Goal: Information Seeking & Learning: Check status

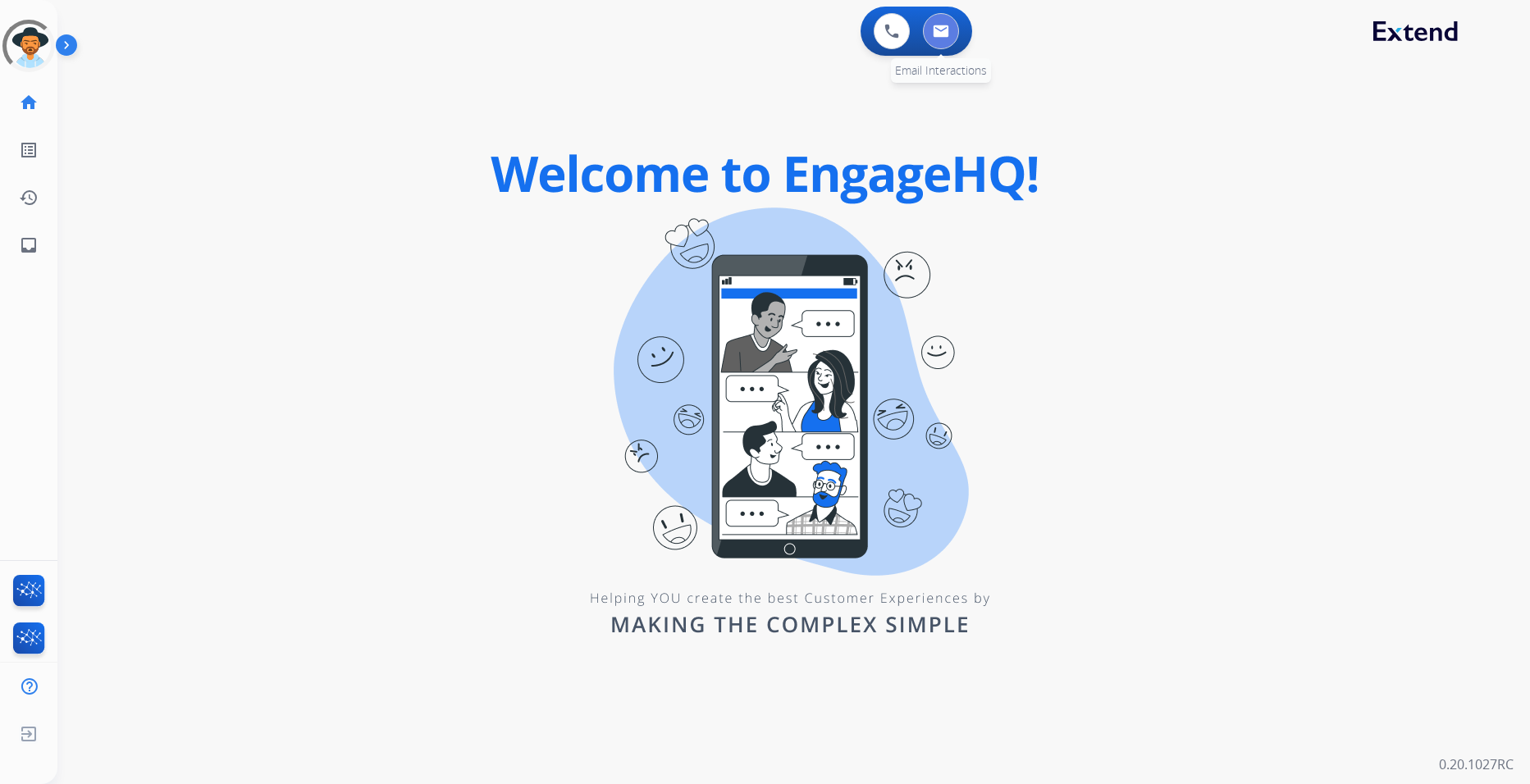
click at [955, 25] on button at bounding box center [941, 31] width 36 height 36
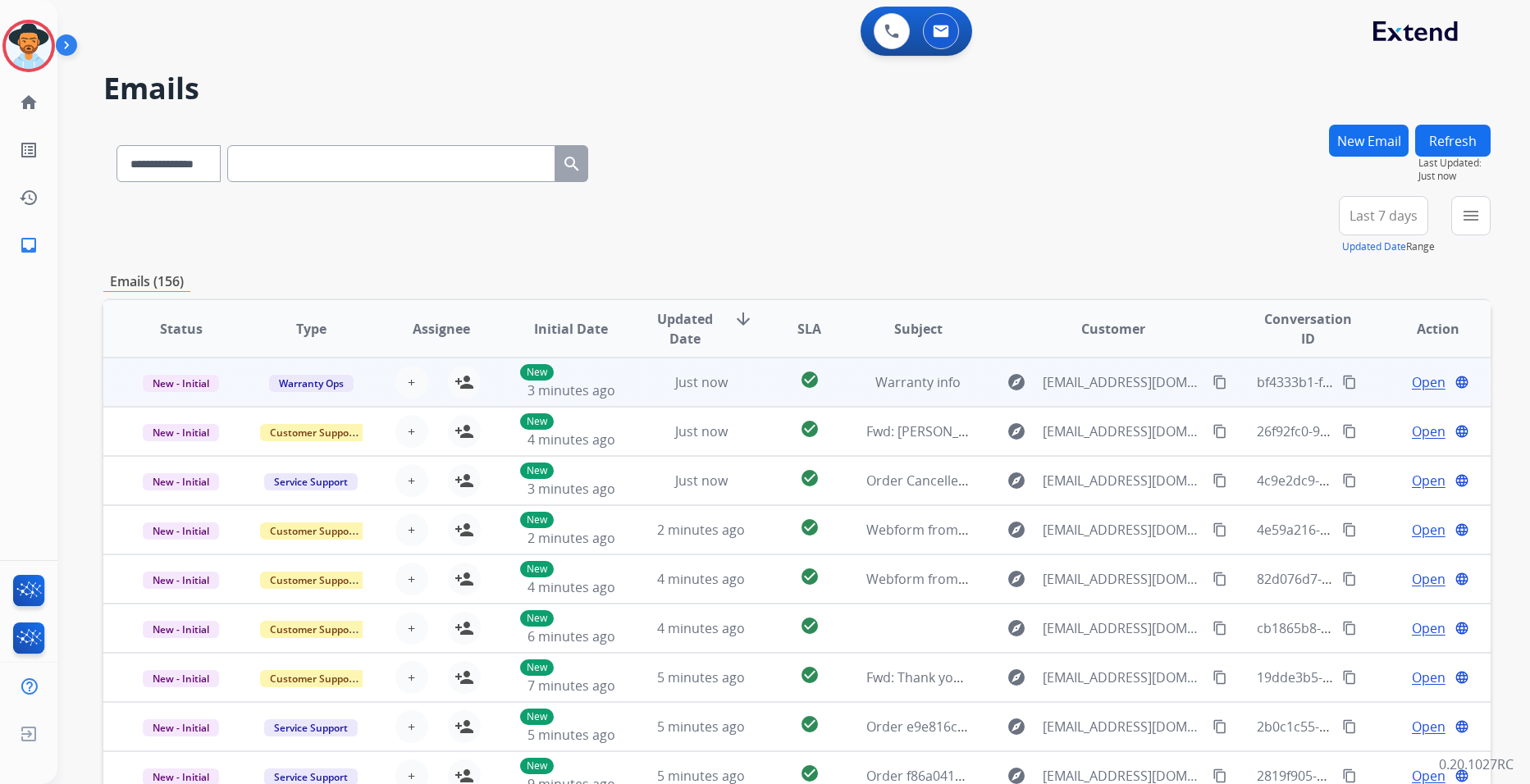
click at [1413, 381] on span "Open" at bounding box center [1428, 382] width 33 height 20
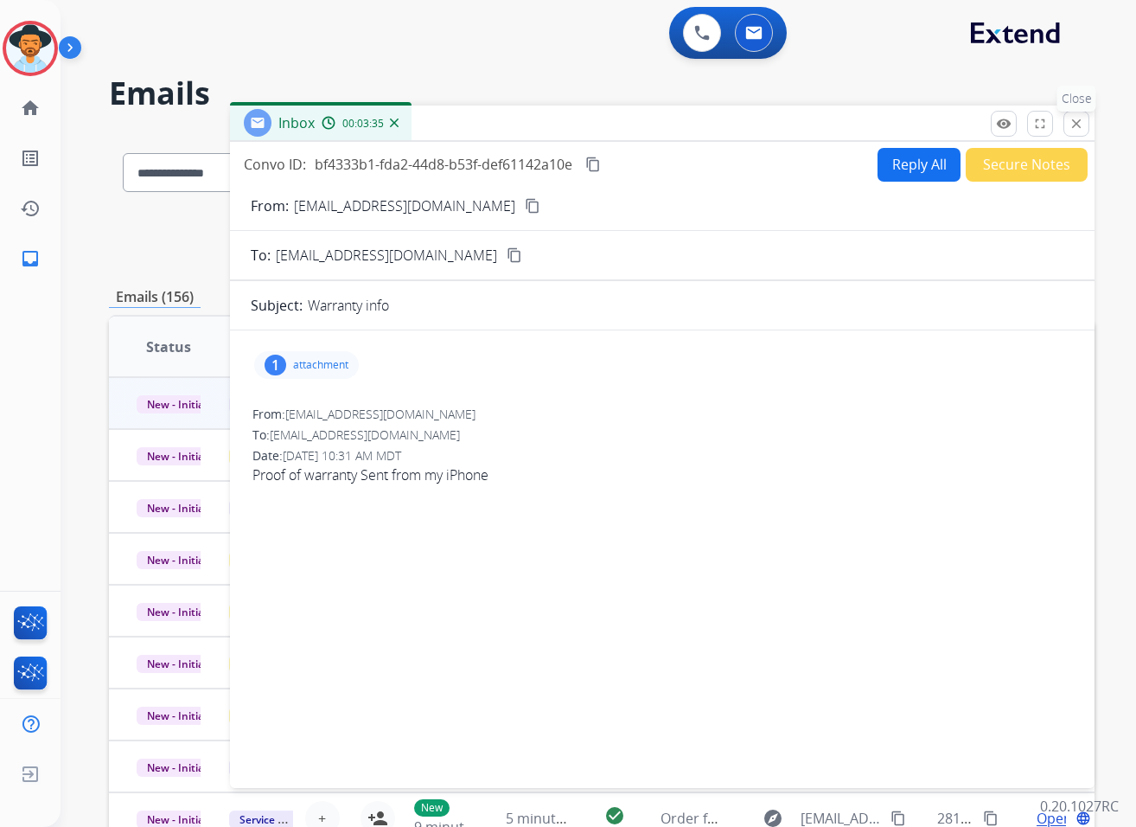
click at [1079, 122] on mat-icon "close" at bounding box center [1077, 124] width 16 height 16
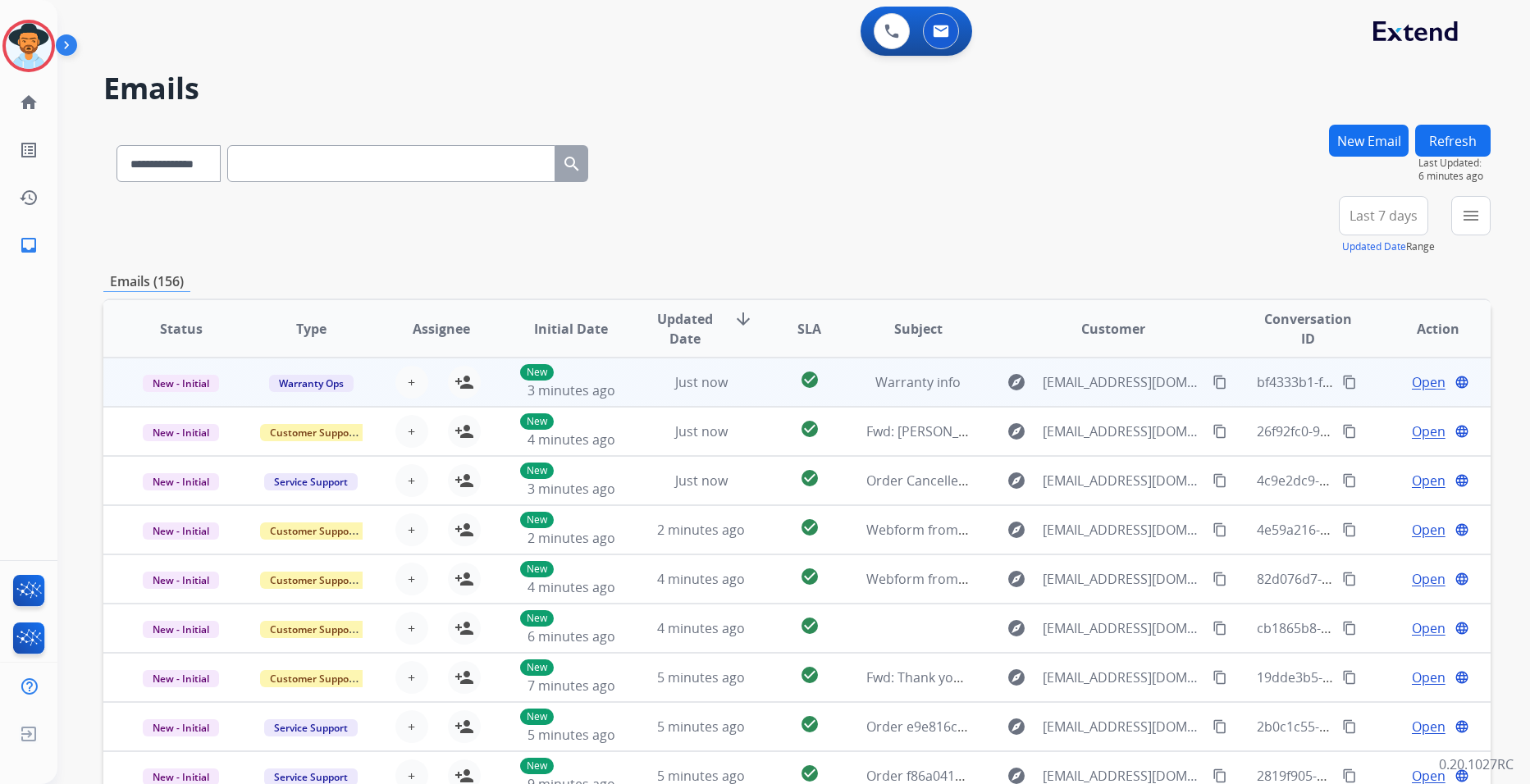
click at [1423, 379] on span "Open" at bounding box center [1428, 382] width 33 height 20
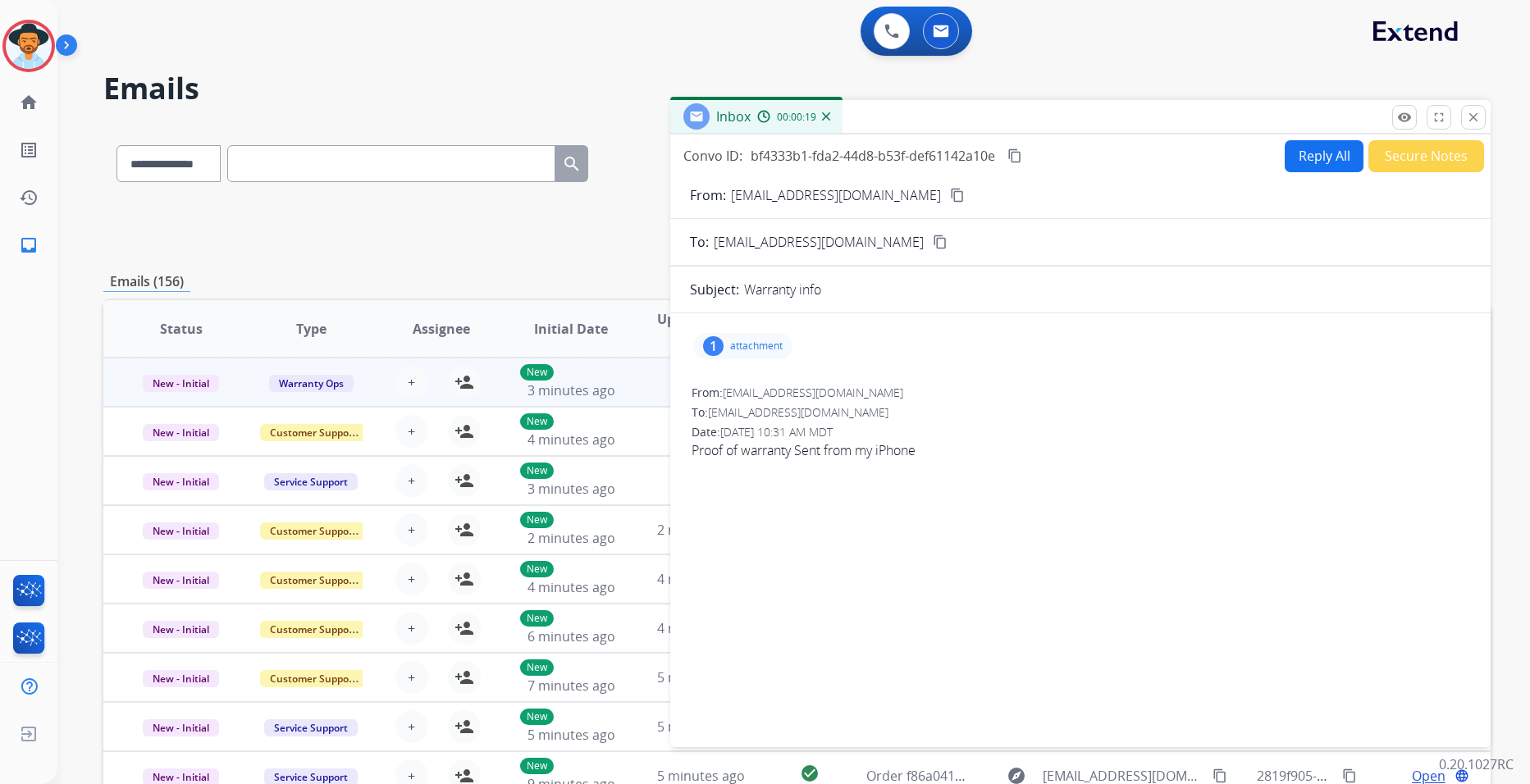
click at [1259, 357] on div "1 attachment" at bounding box center [1079, 346] width 781 height 40
